Goal: Information Seeking & Learning: Learn about a topic

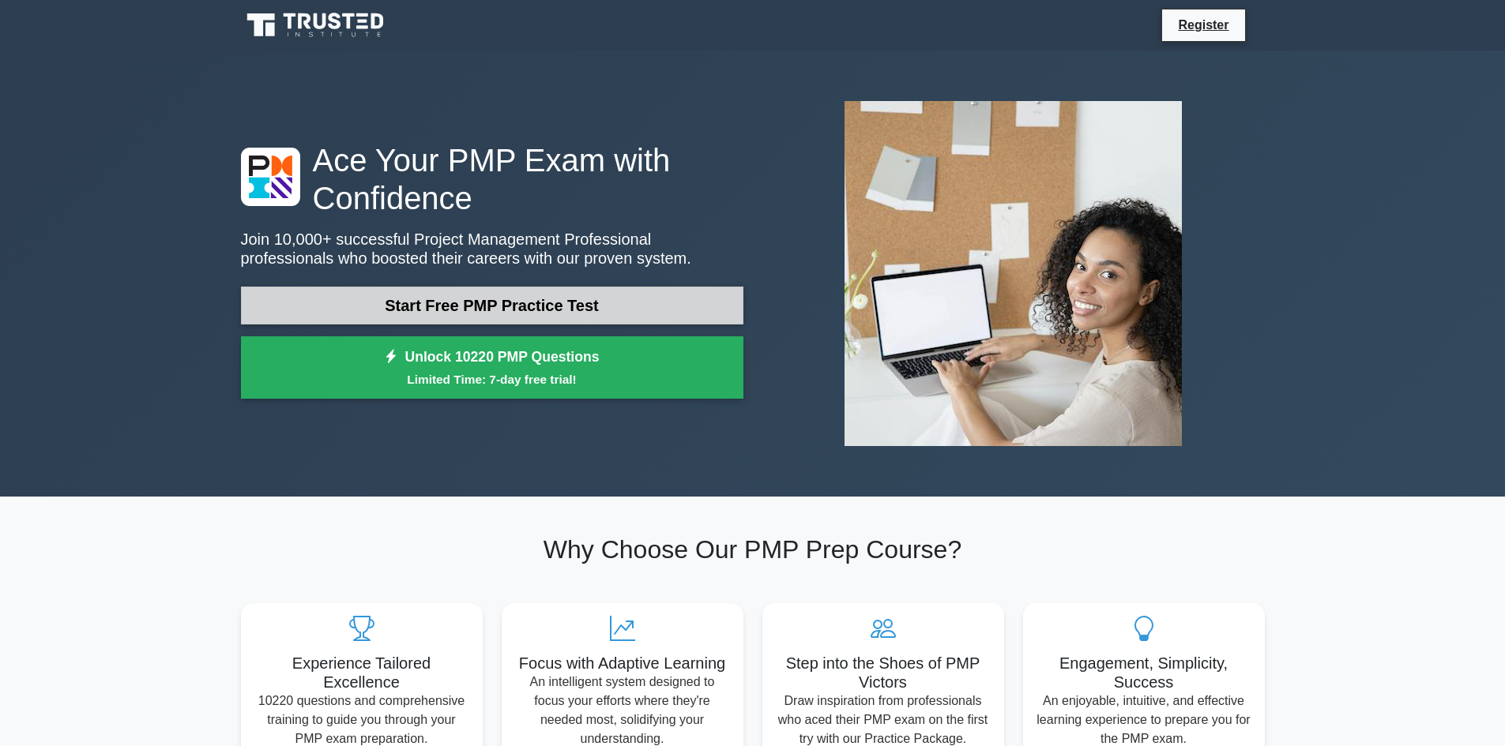
click at [426, 315] on link "Start Free PMP Practice Test" at bounding box center [492, 306] width 502 height 38
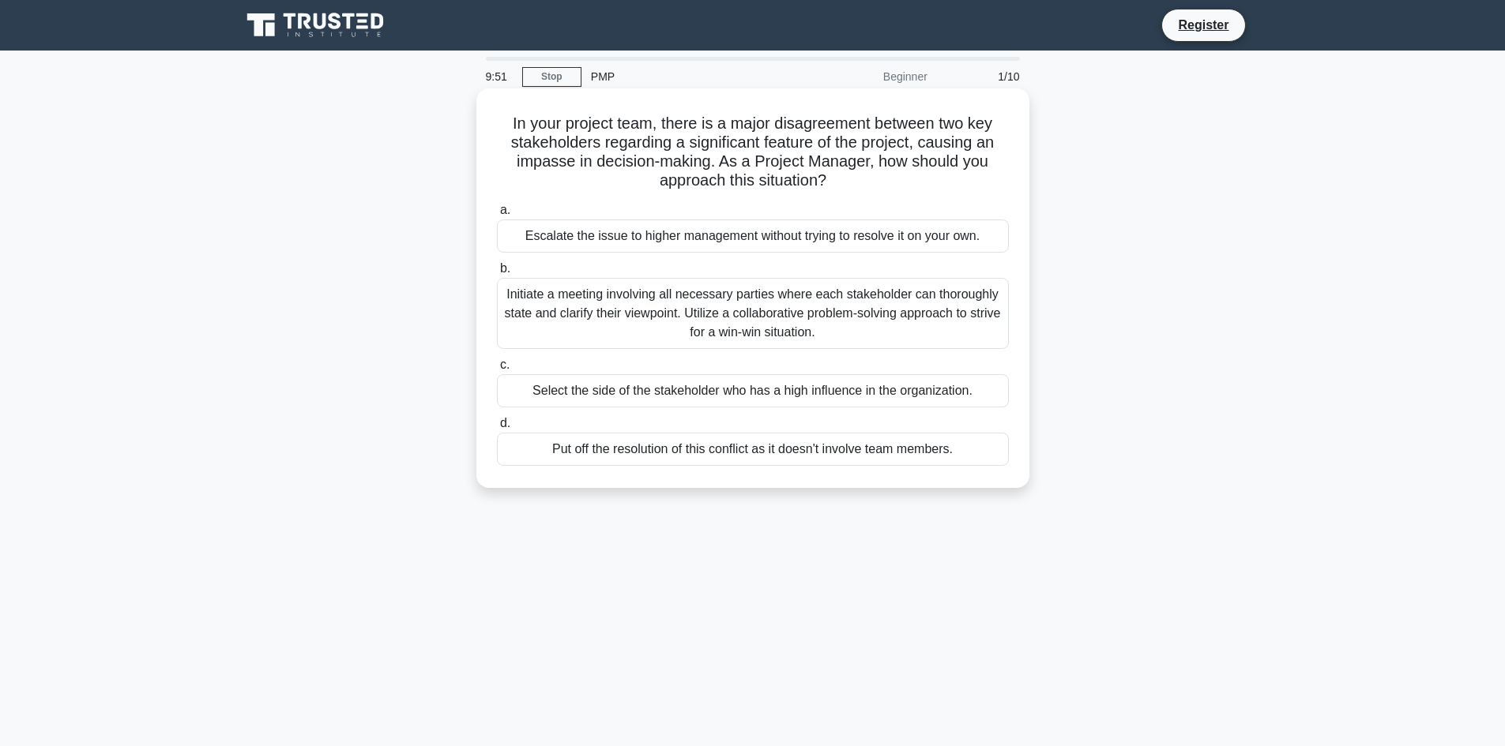
click at [736, 313] on div "Initiate a meeting involving all necessary parties where each stakeholder can t…" at bounding box center [753, 313] width 512 height 71
click at [497, 274] on input "b. Initiate a meeting involving all necessary parties where each stakeholder ca…" at bounding box center [497, 269] width 0 height 10
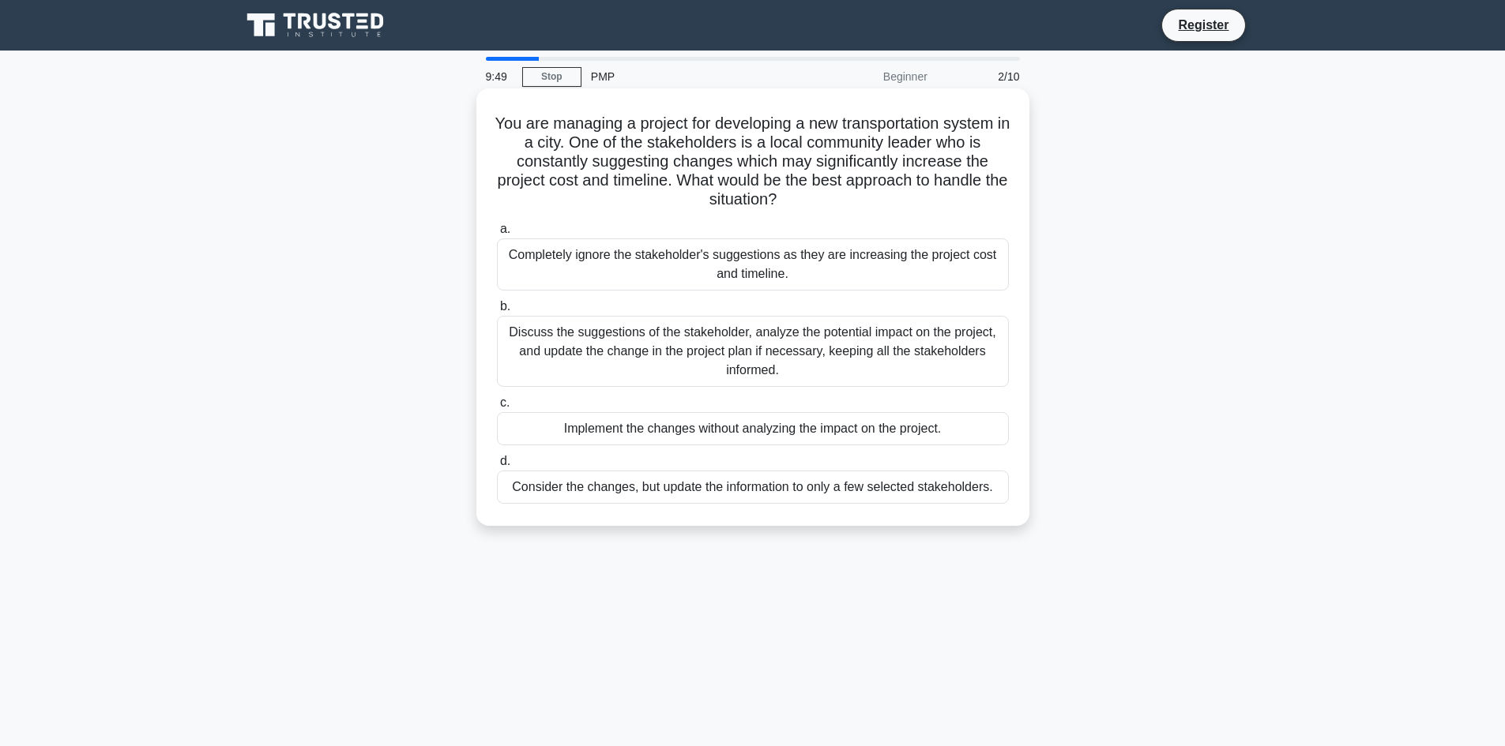
click at [723, 340] on div "Discuss the suggestions of the stakeholder, analyze the potential impact on the…" at bounding box center [753, 351] width 512 height 71
click at [497, 312] on input "b. Discuss the suggestions of the stakeholder, analyze the potential impact on …" at bounding box center [497, 307] width 0 height 10
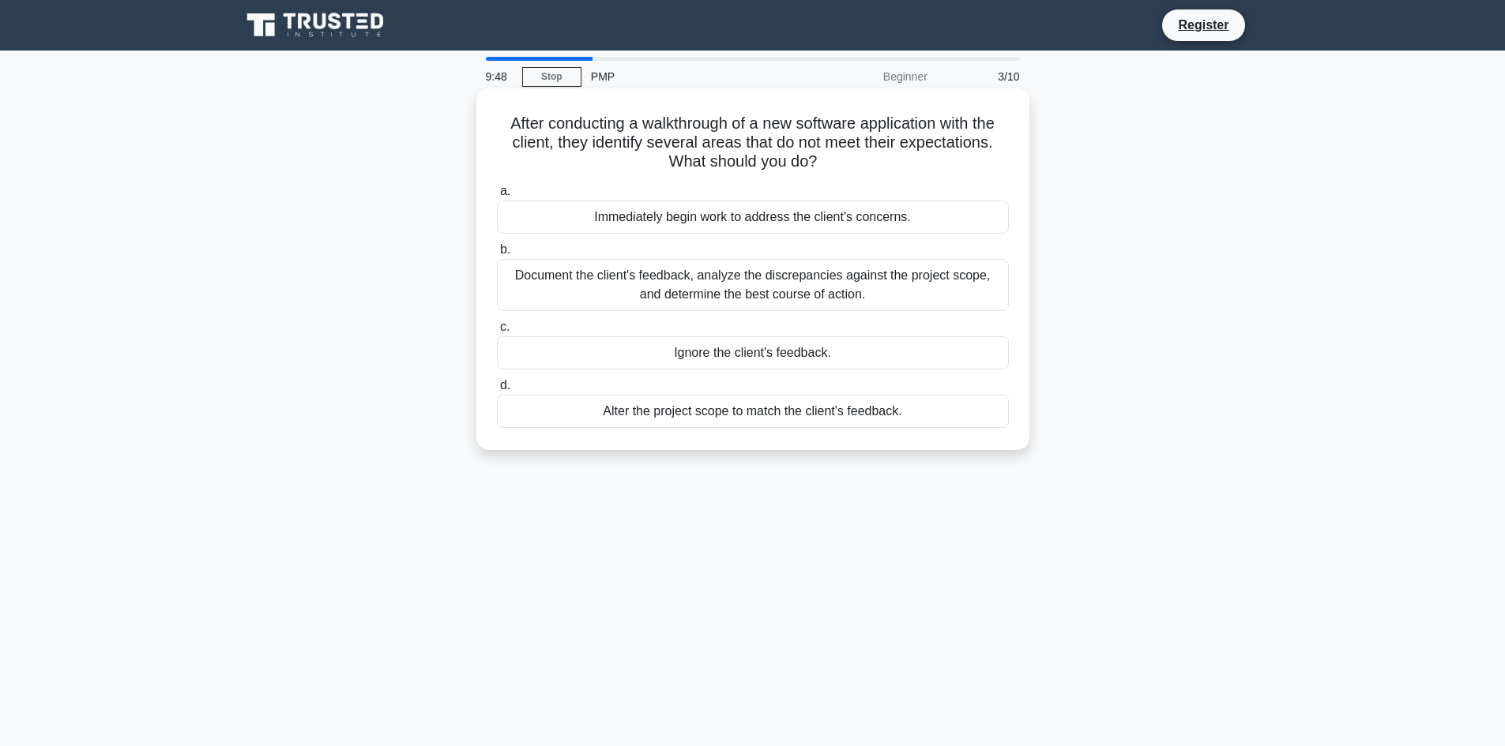
drag, startPoint x: 704, startPoint y: 320, endPoint x: 709, endPoint y: 313, distance: 9.0
click at [709, 317] on div "a. Immediately begin work to address the client's concerns. b. Document the cli…" at bounding box center [752, 304] width 531 height 253
click at [718, 306] on div "Document the client's feedback, analyze the discrepancies against the project s…" at bounding box center [753, 285] width 512 height 52
click at [497, 255] on input "b. Document the client's feedback, analyze the discrepancies against the projec…" at bounding box center [497, 250] width 0 height 10
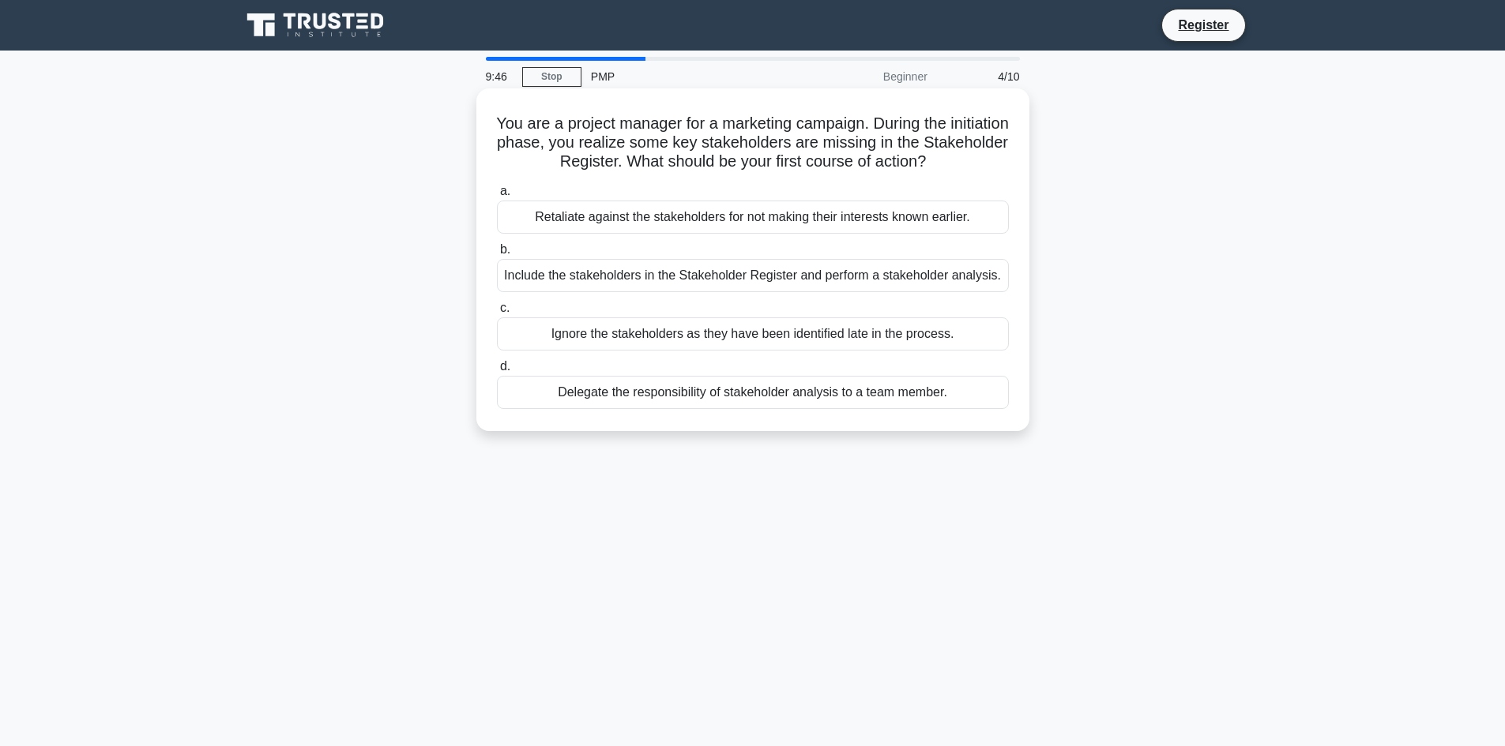
click at [755, 283] on div "Include the stakeholders in the Stakeholder Register and perform a stakeholder …" at bounding box center [753, 275] width 512 height 33
click at [497, 255] on input "b. Include the stakeholders in the Stakeholder Register and perform a stakehold…" at bounding box center [497, 250] width 0 height 10
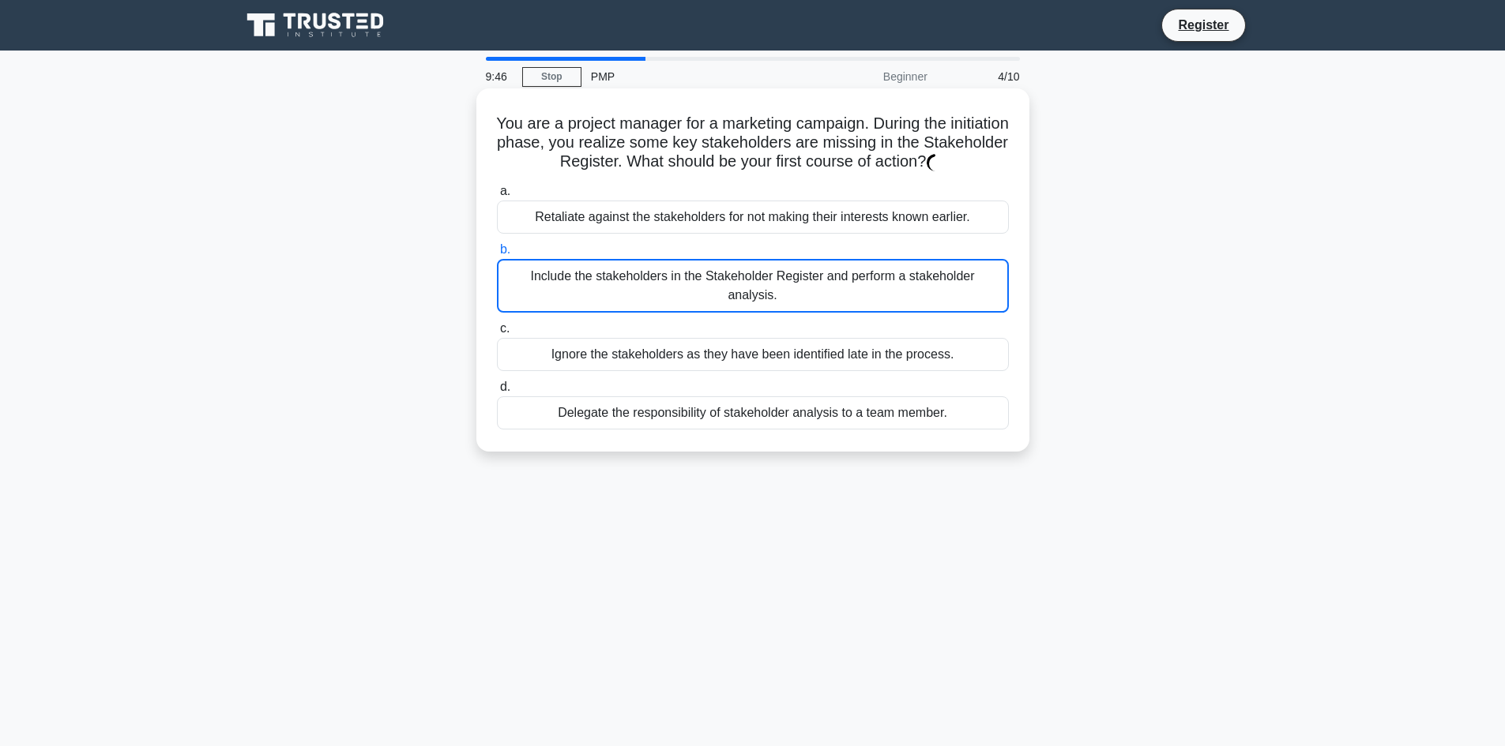
click at [765, 265] on div "Include the stakeholders in the Stakeholder Register and perform a stakeholder …" at bounding box center [753, 286] width 512 height 54
click at [497, 255] on input "b. Include the stakeholders in the Stakeholder Register and perform a stakehold…" at bounding box center [497, 250] width 0 height 10
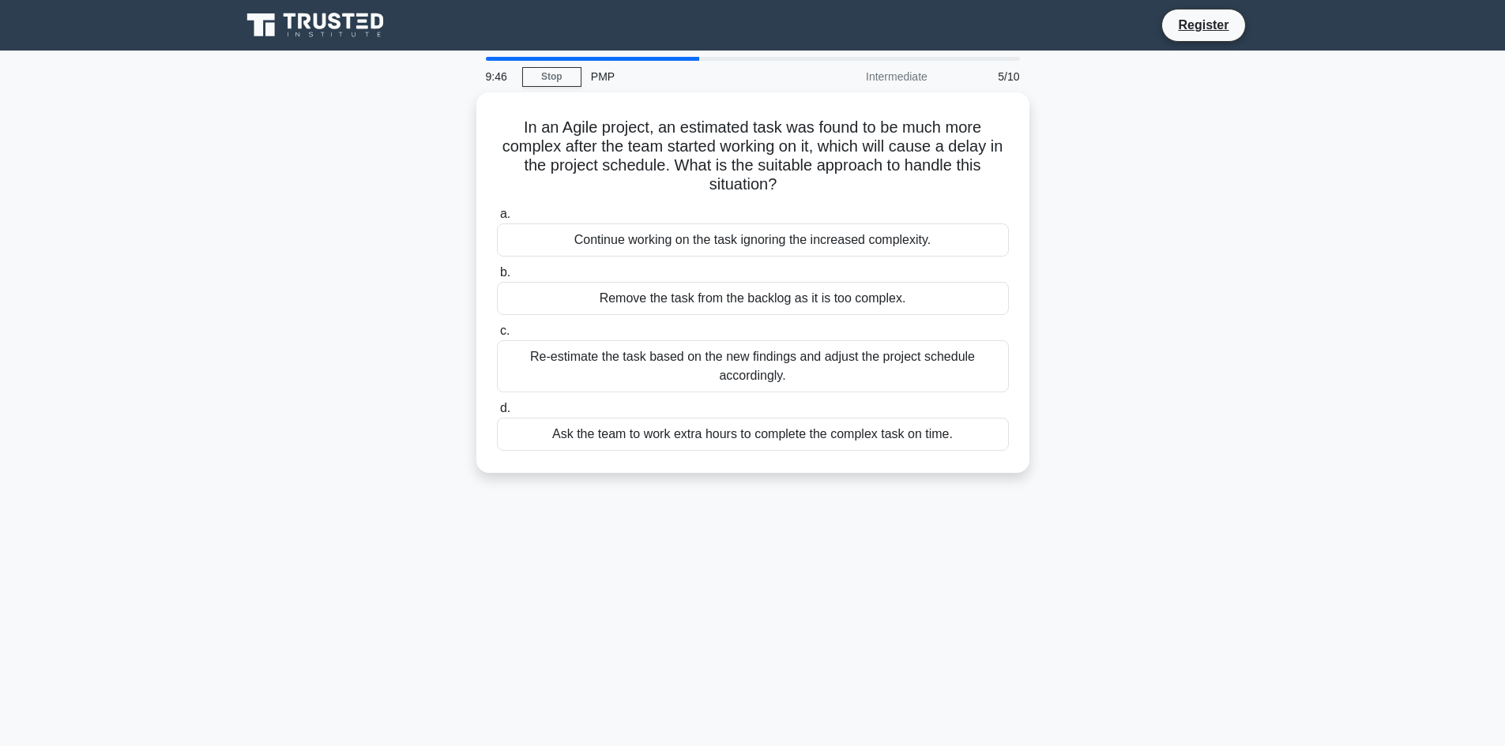
click at [765, 265] on label "b. Remove the task from the backlog as it is too complex." at bounding box center [753, 289] width 512 height 52
click at [497, 268] on input "b. Remove the task from the backlog as it is too complex." at bounding box center [497, 273] width 0 height 10
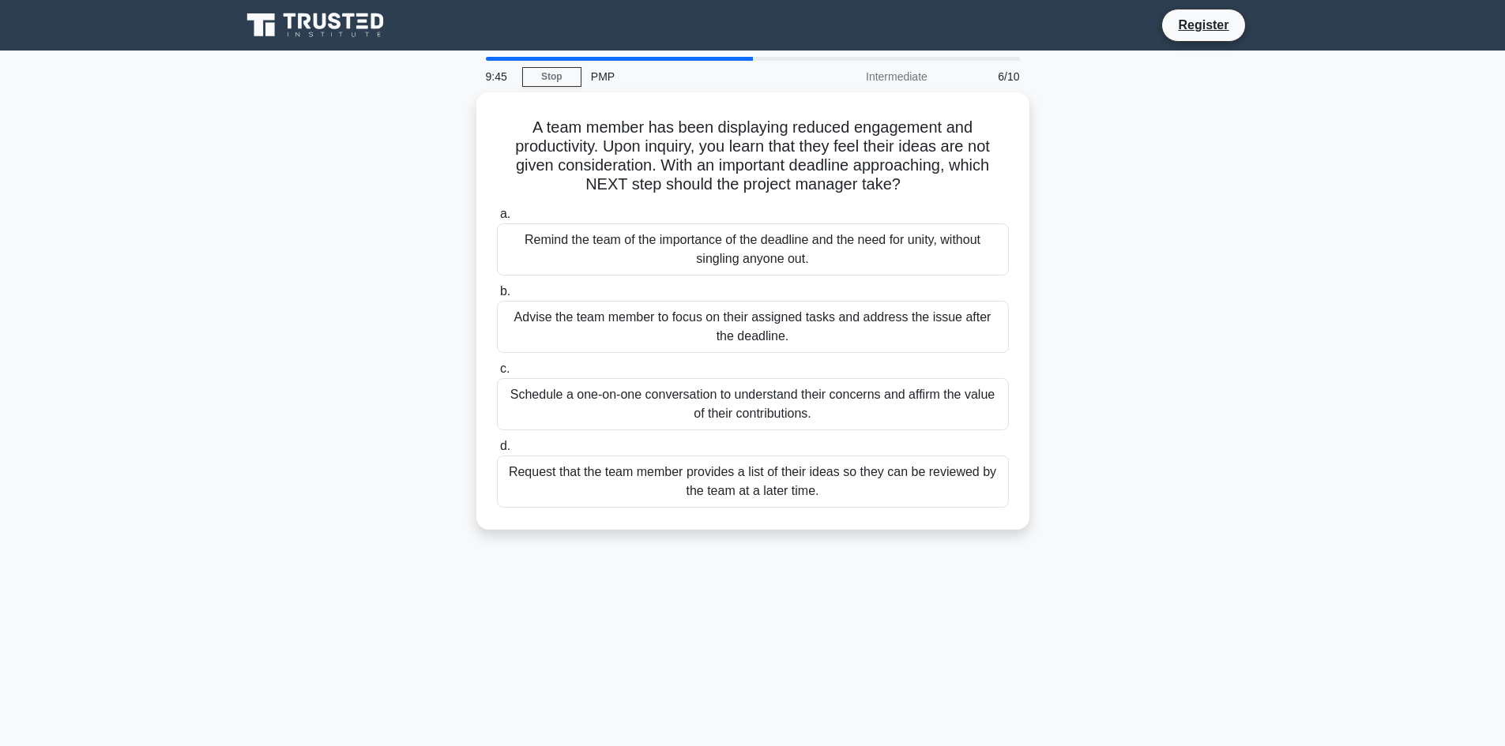
click at [758, 285] on label "b. Advise the team member to focus on their assigned tasks and address the issu…" at bounding box center [753, 317] width 512 height 71
click at [497, 287] on input "b. Advise the team member to focus on their assigned tasks and address the issu…" at bounding box center [497, 292] width 0 height 10
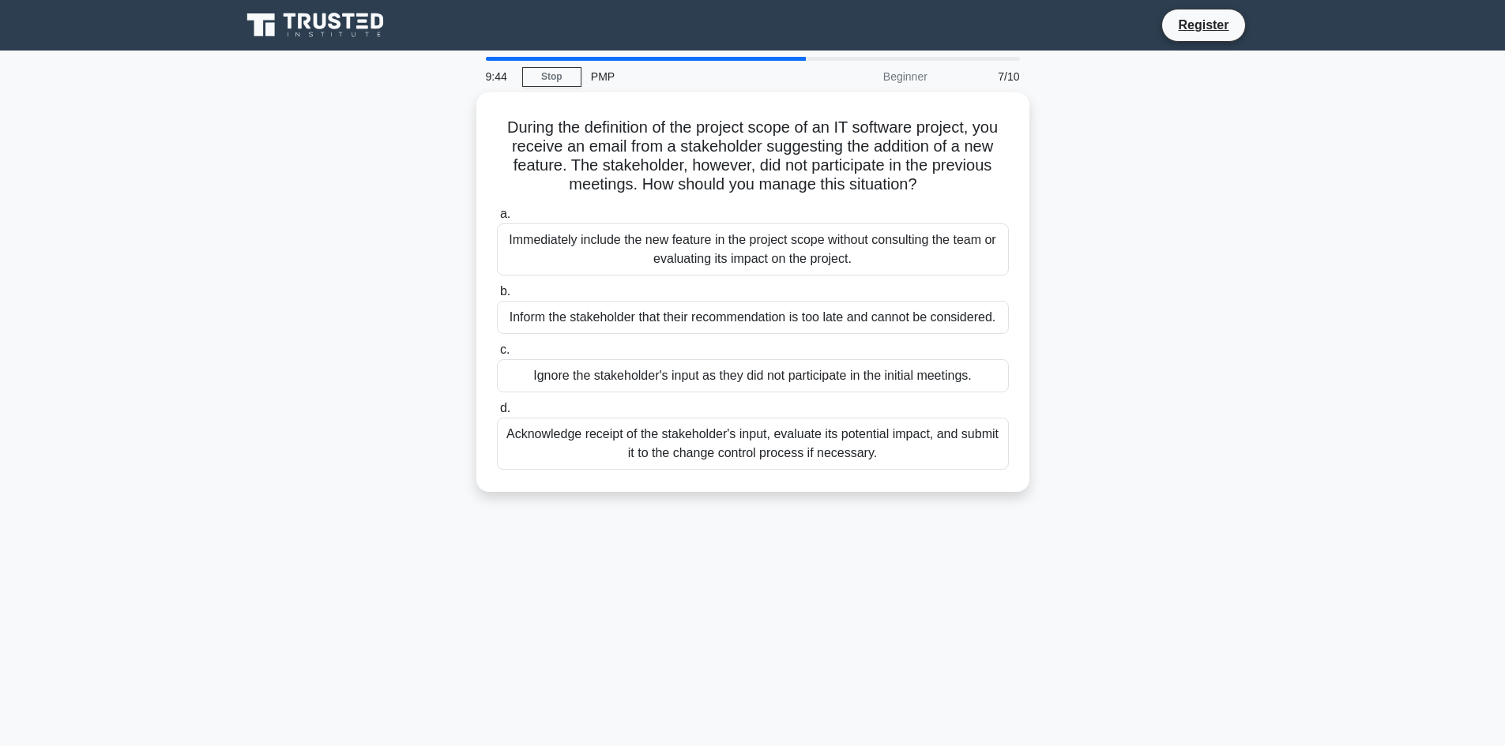
click at [723, 321] on div "Inform the stakeholder that their recommendation is too late and cannot be cons…" at bounding box center [753, 317] width 512 height 33
click at [497, 297] on input "b. Inform the stakeholder that their recommendation is too late and cannot be c…" at bounding box center [497, 292] width 0 height 10
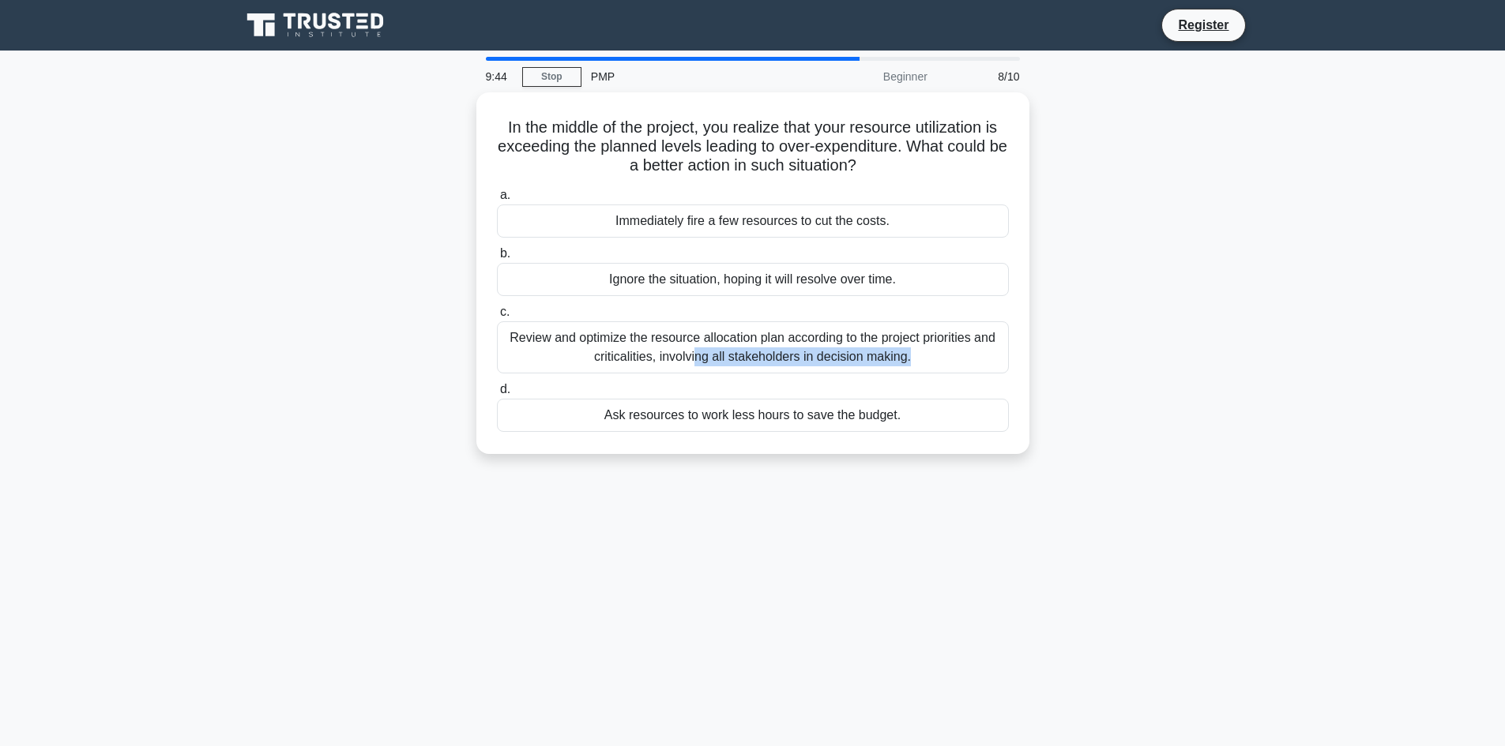
click at [723, 321] on div "Review and optimize the resource allocation plan according to the project prior…" at bounding box center [753, 347] width 512 height 52
click at [497, 317] on input "c. Review and optimize the resource allocation plan according to the project pr…" at bounding box center [497, 312] width 0 height 10
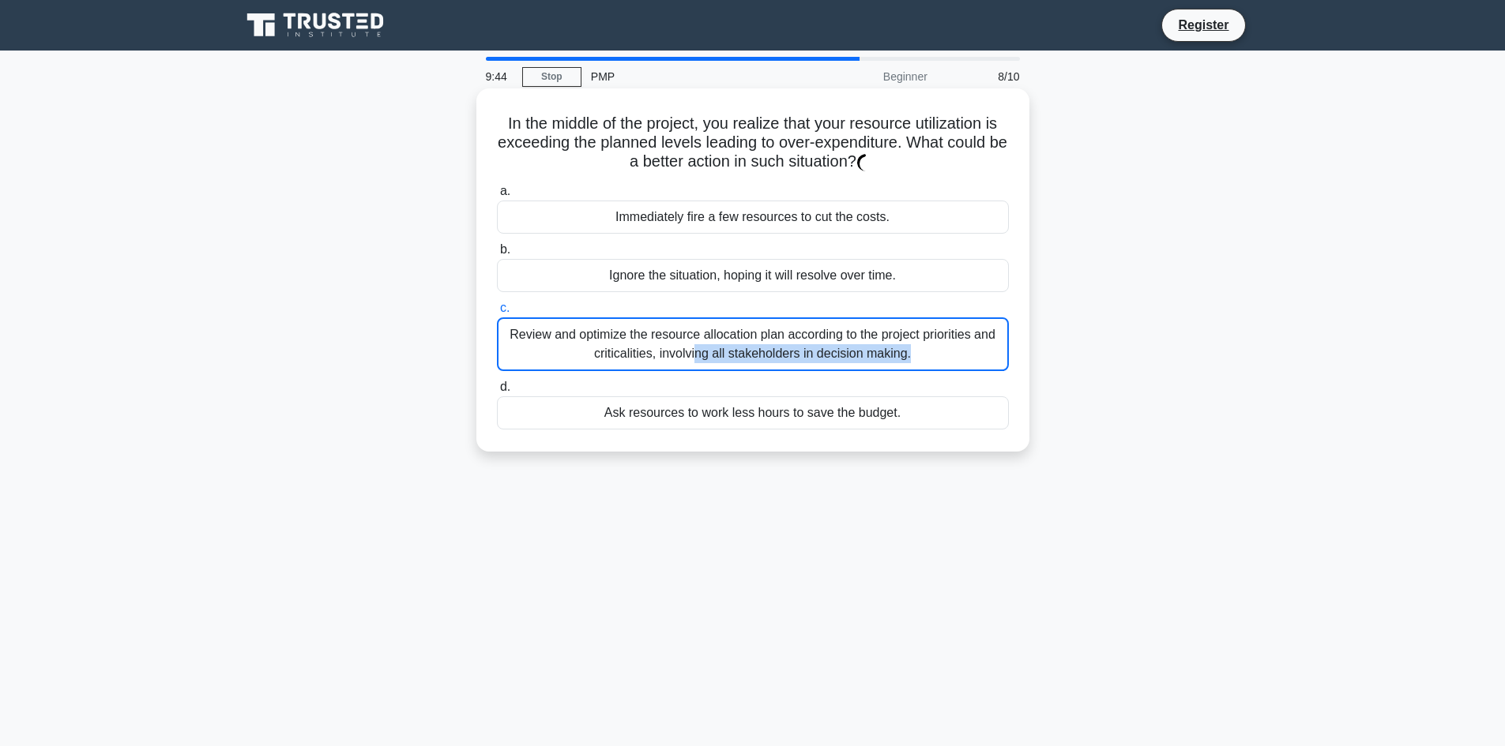
click at [727, 320] on div "Review and optimize the resource allocation plan according to the project prior…" at bounding box center [753, 344] width 512 height 54
click at [497, 314] on input "c. Review and optimize the resource allocation plan according to the project pr…" at bounding box center [497, 308] width 0 height 10
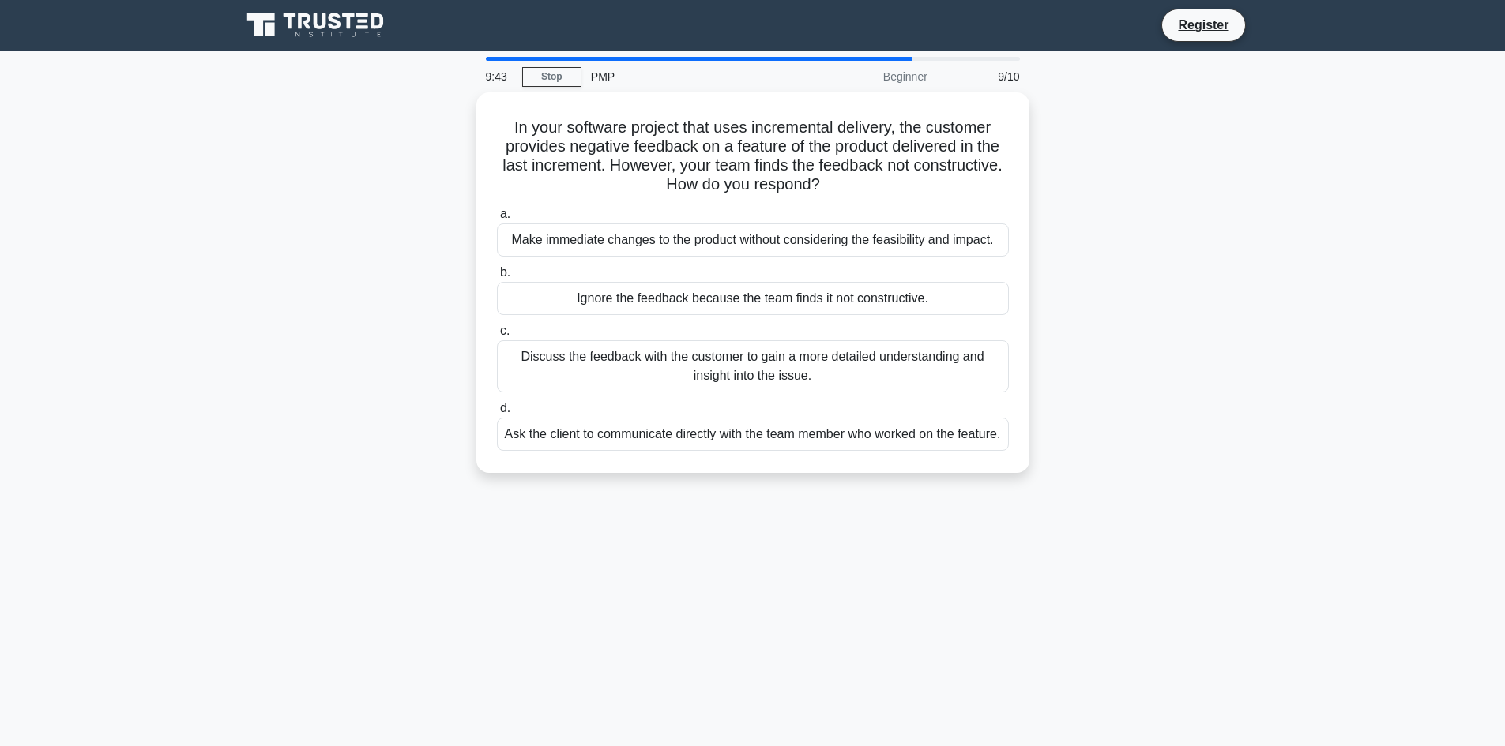
click at [746, 314] on div "a. Make immediate changes to the product without considering the feasibility an…" at bounding box center [752, 327] width 531 height 253
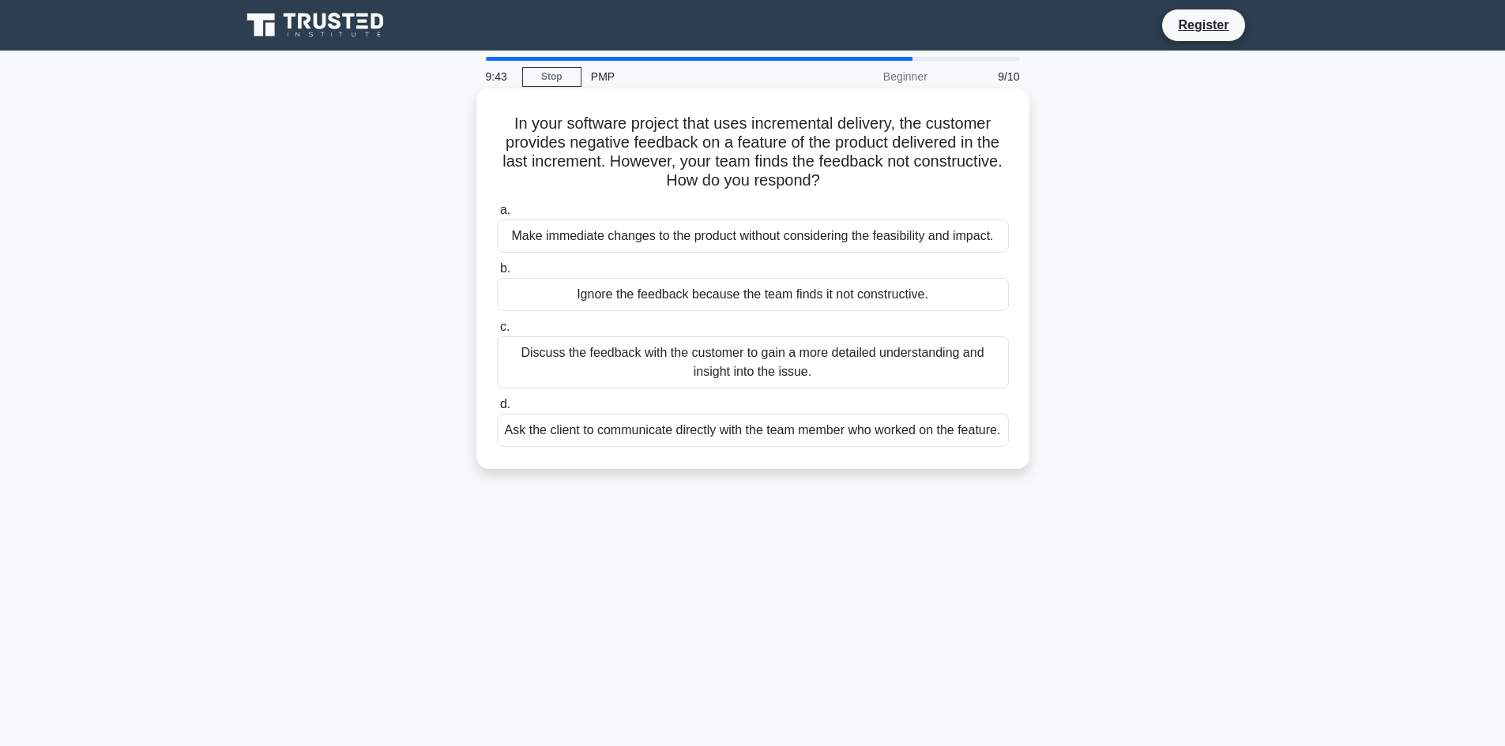
click at [750, 300] on div "Ignore the feedback because the team finds it not constructive." at bounding box center [753, 294] width 512 height 33
click at [497, 274] on input "b. Ignore the feedback because the team finds it not constructive." at bounding box center [497, 269] width 0 height 10
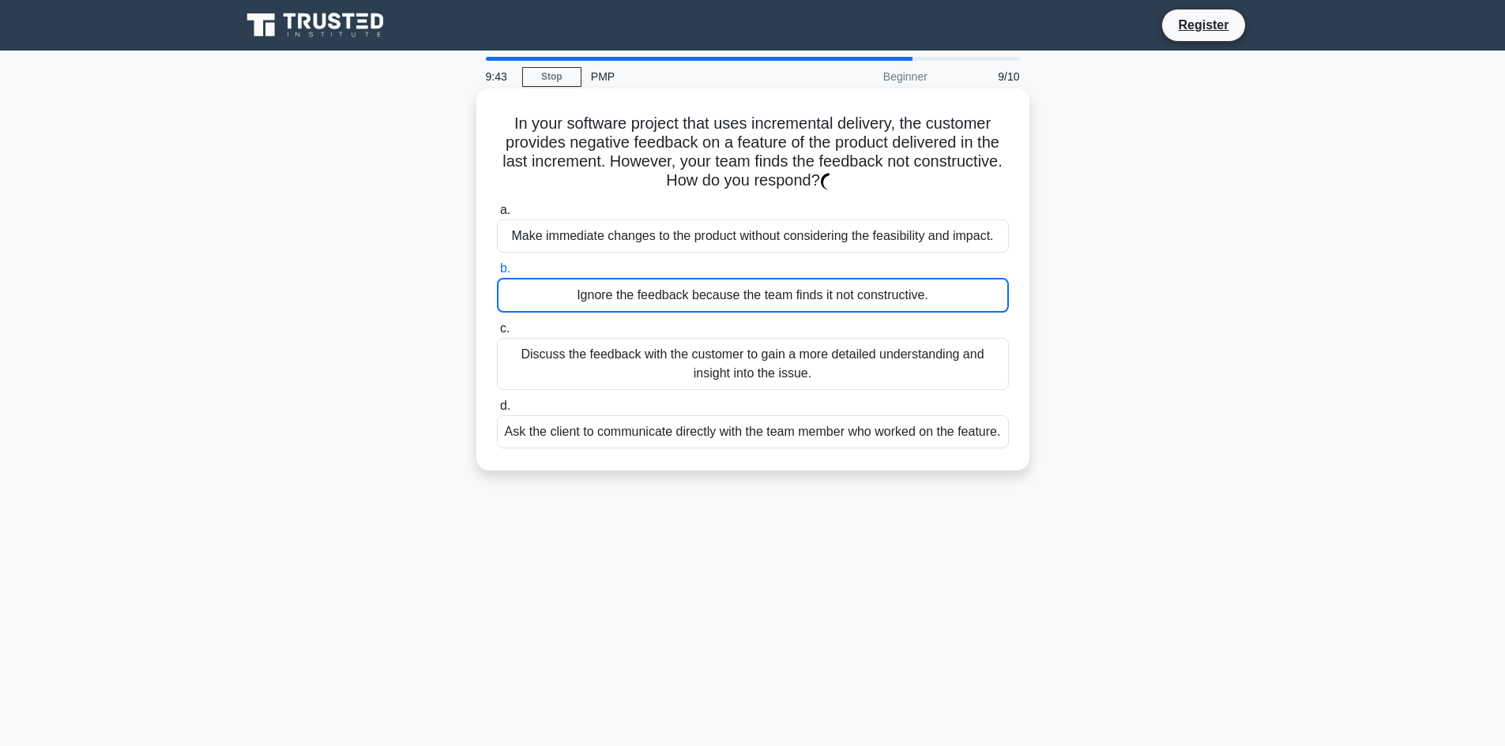
click at [750, 300] on div "Ignore the feedback because the team finds it not constructive." at bounding box center [753, 295] width 512 height 35
click at [497, 274] on input "b. Ignore the feedback because the team finds it not constructive." at bounding box center [497, 269] width 0 height 10
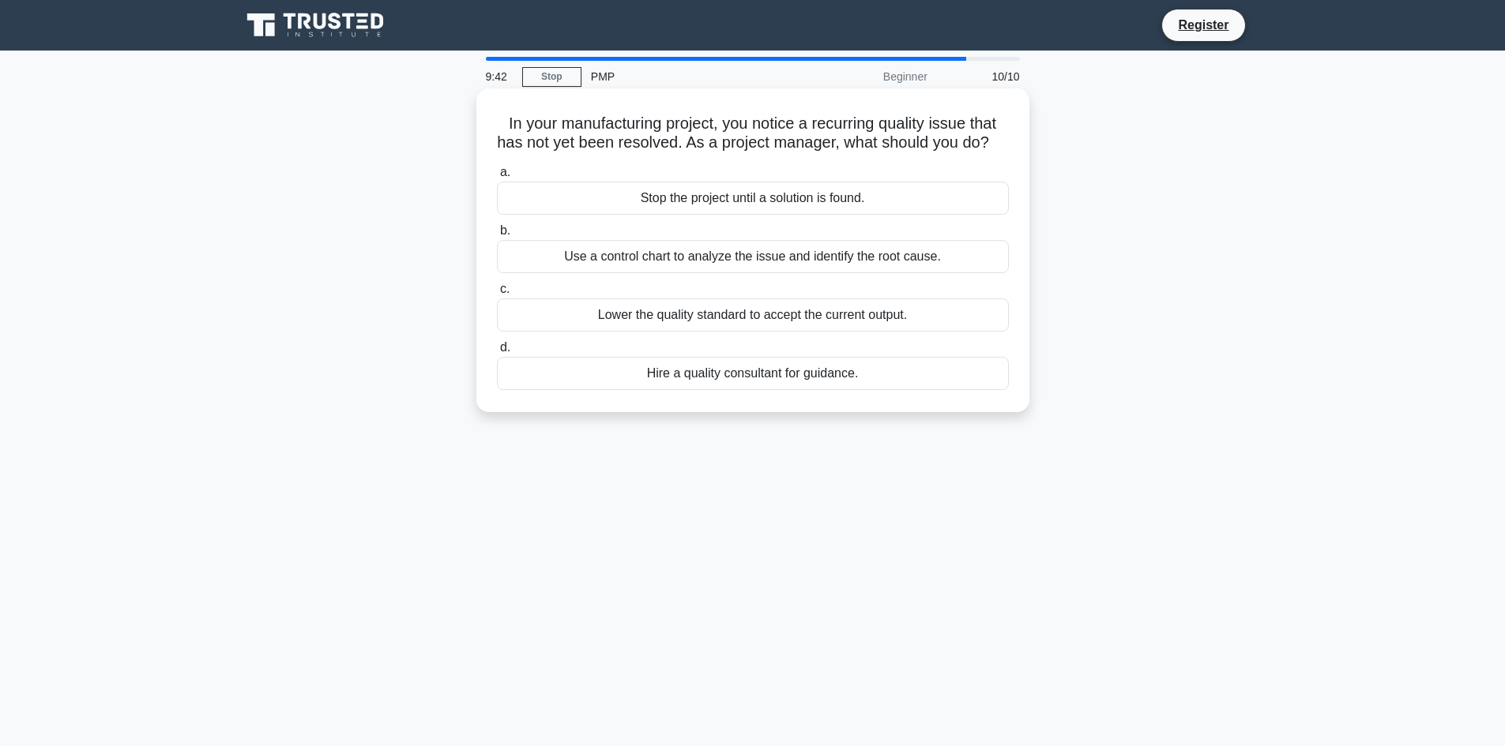
drag, startPoint x: 750, startPoint y: 300, endPoint x: 764, endPoint y: 295, distance: 14.2
click at [761, 297] on div "a. Stop the project until a solution is found. b. Use a control chart to analyz…" at bounding box center [752, 277] width 531 height 234
click at [766, 295] on div "a. Stop the project until a solution is found. b. Use a control chart to analyz…" at bounding box center [752, 277] width 531 height 234
click at [772, 273] on div "Use a control chart to analyze the issue and identify the root cause." at bounding box center [753, 256] width 512 height 33
click at [497, 236] on input "b. Use a control chart to analyze the issue and identify the root cause." at bounding box center [497, 231] width 0 height 10
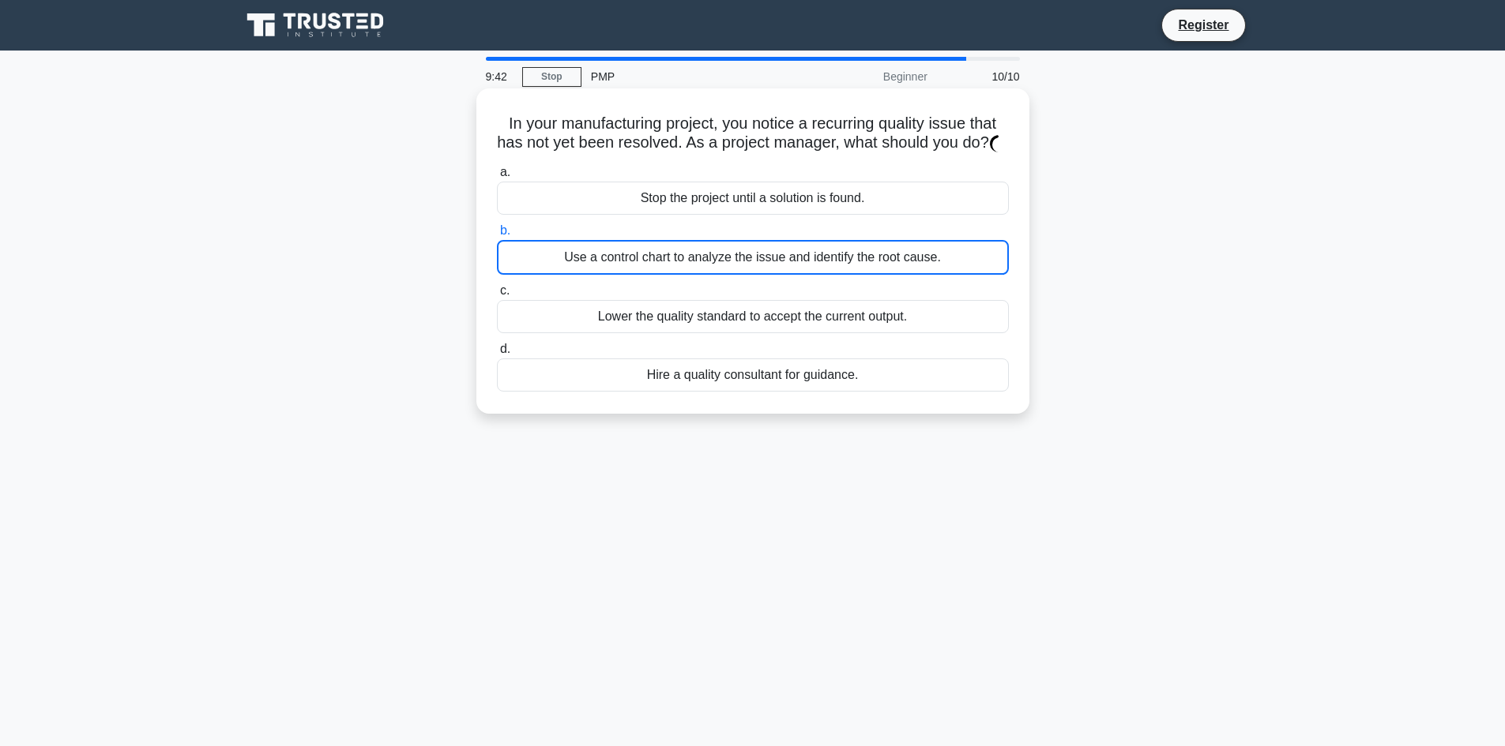
click at [780, 275] on div "Use a control chart to analyze the issue and identify the root cause." at bounding box center [753, 257] width 512 height 35
click at [497, 236] on input "b. Use a control chart to analyze the issue and identify the root cause." at bounding box center [497, 231] width 0 height 10
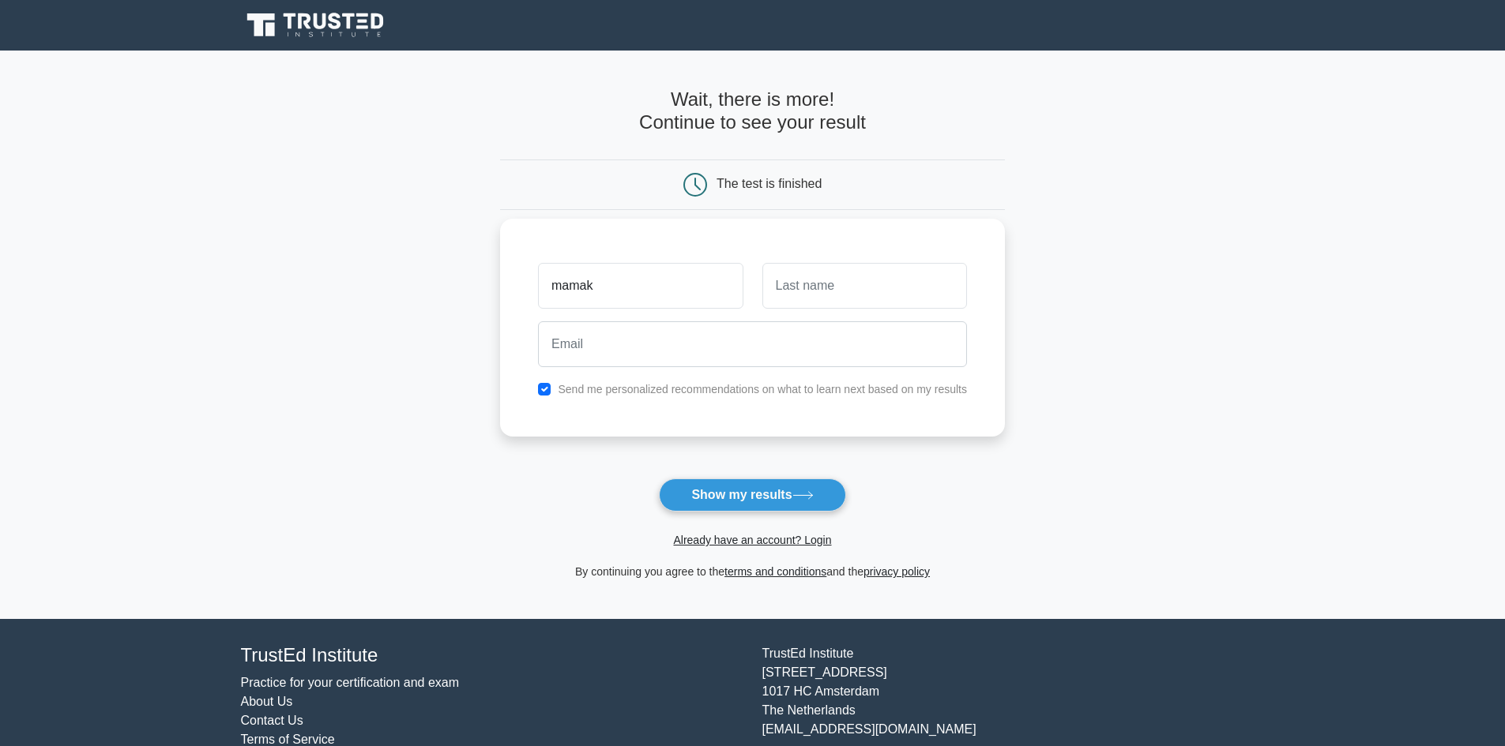
type input "mamak"
click at [877, 299] on input "text" at bounding box center [864, 286] width 205 height 46
type input "[PERSON_NAME]"
click at [659, 479] on button "Show my results" at bounding box center [752, 495] width 186 height 33
click at [837, 346] on input "email" at bounding box center [752, 344] width 429 height 46
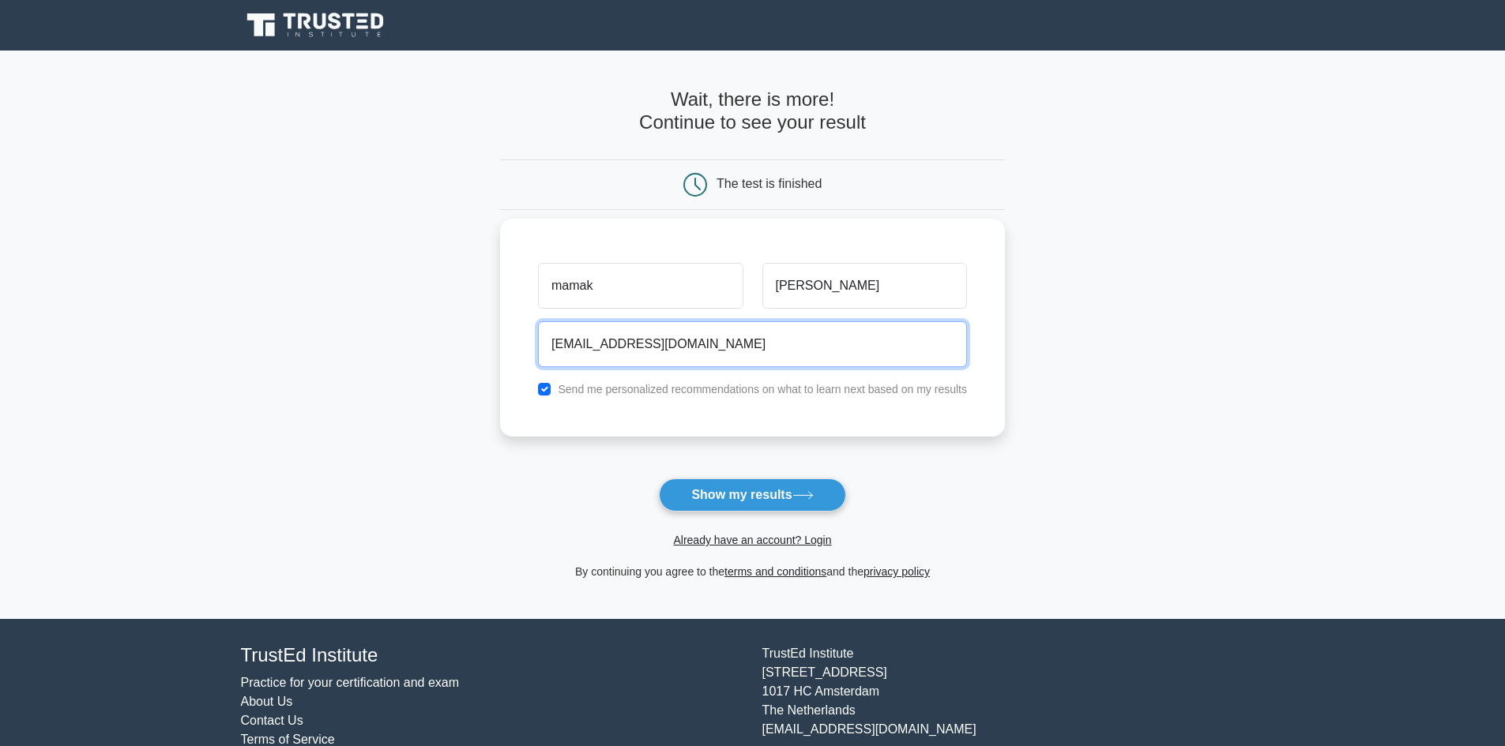
type input "[EMAIL_ADDRESS][DOMAIN_NAME]"
click at [659, 479] on button "Show my results" at bounding box center [752, 495] width 186 height 33
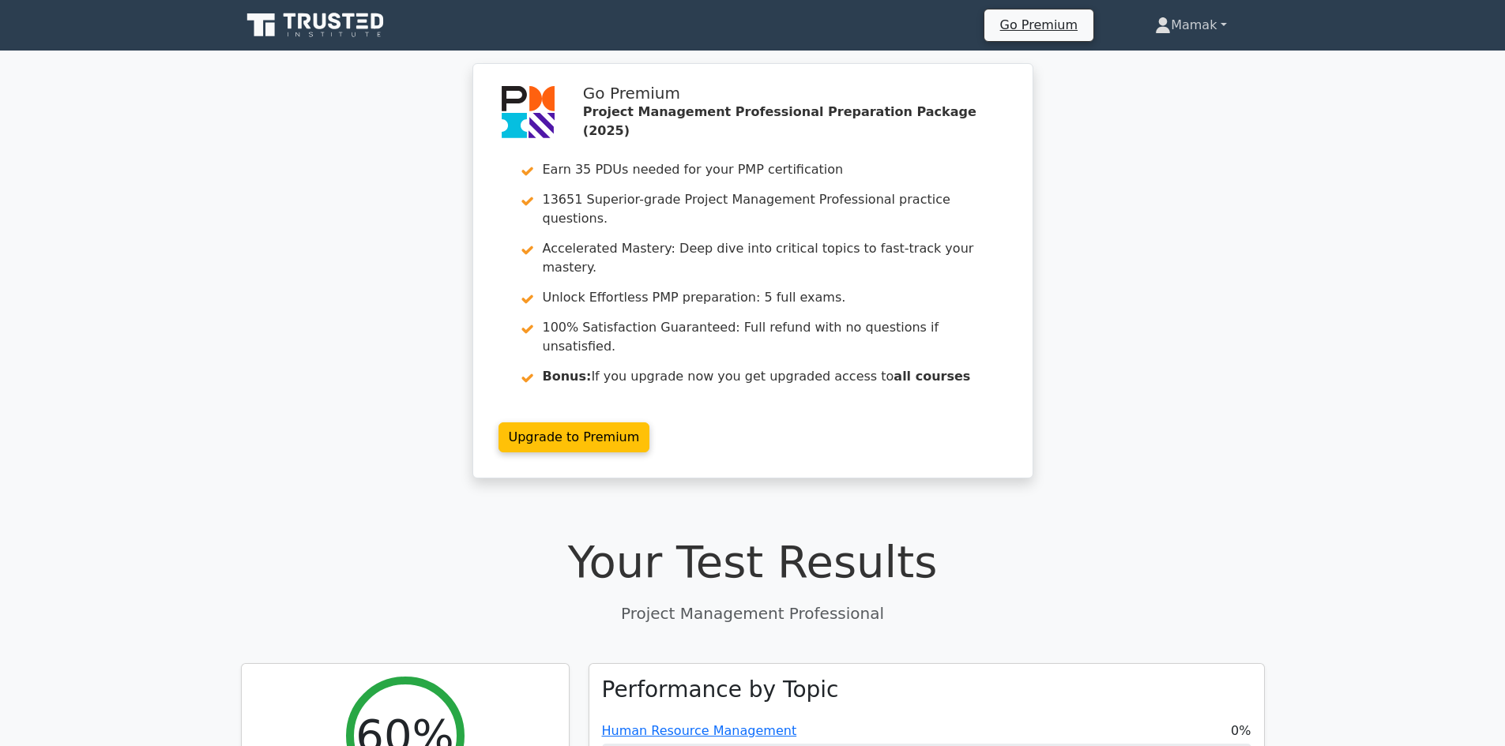
click at [1197, 24] on link "Mamak" at bounding box center [1190, 25] width 147 height 32
click at [1128, 65] on link "Profile" at bounding box center [1180, 62] width 125 height 25
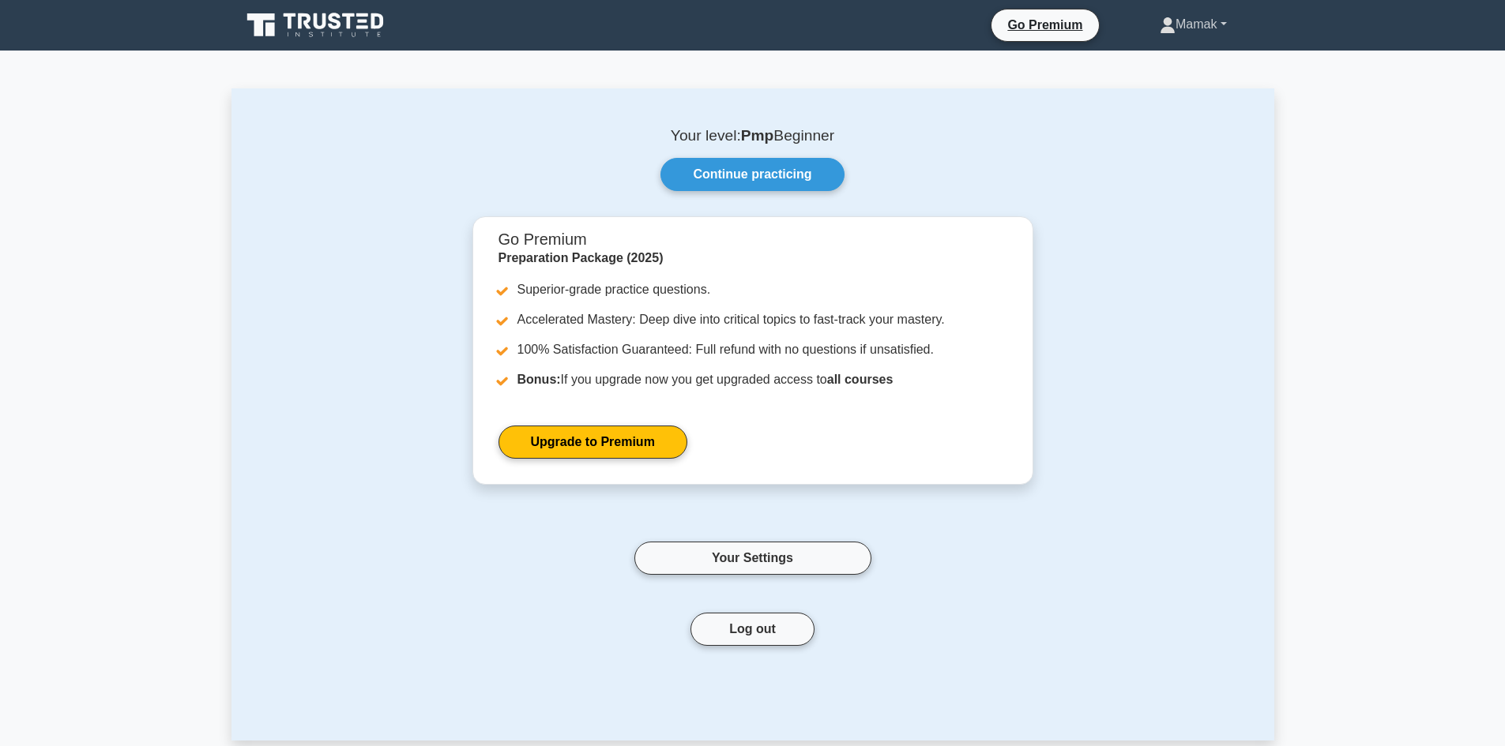
click at [1218, 24] on link "Mamak" at bounding box center [1192, 25] width 143 height 32
drag, startPoint x: 1218, startPoint y: 24, endPoint x: 1178, endPoint y: 28, distance: 40.5
click at [1216, 24] on link "Mamak" at bounding box center [1192, 25] width 143 height 32
